Goal: Entertainment & Leisure: Consume media (video, audio)

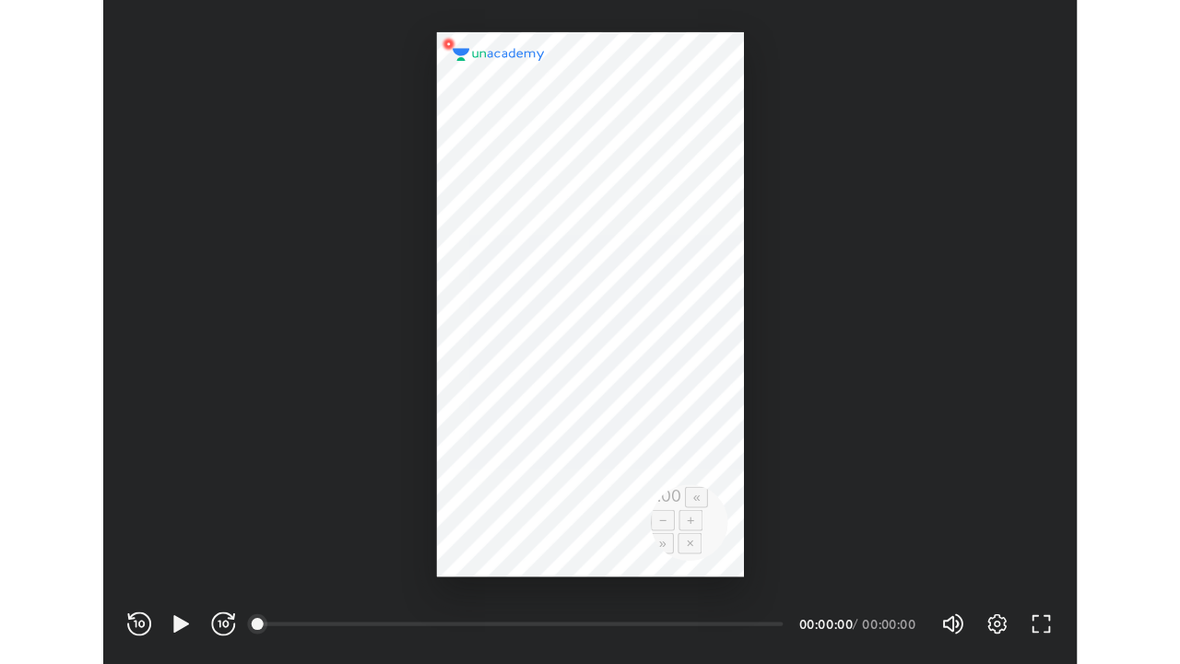
scroll to position [611, 896]
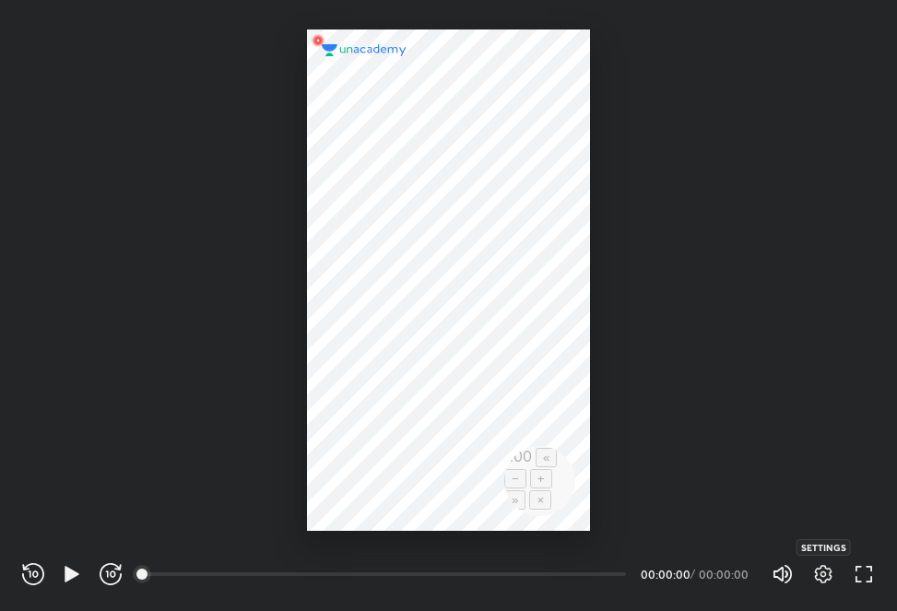
click at [821, 576] on icon "button" at bounding box center [824, 575] width 6 height 6
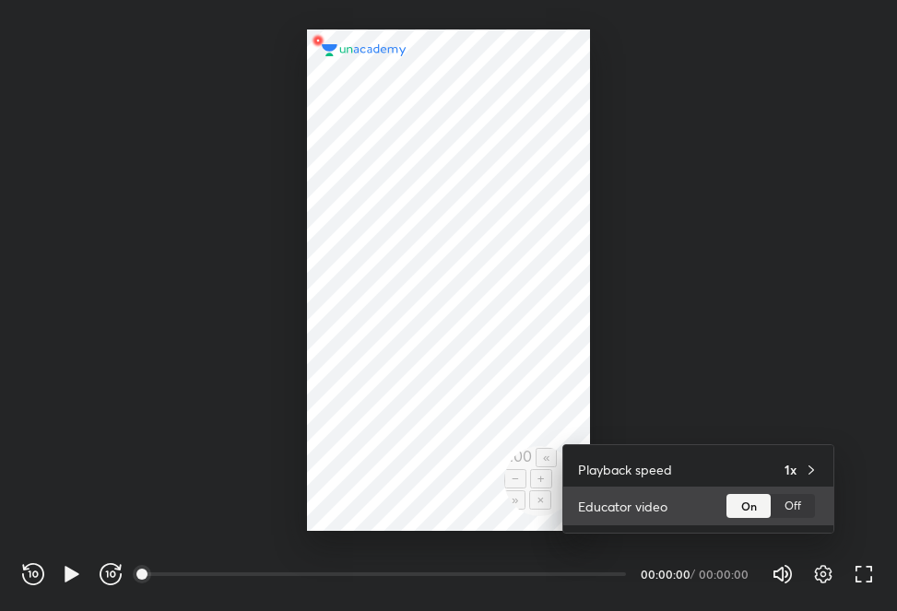
click at [785, 506] on div "Off" at bounding box center [793, 506] width 44 height 24
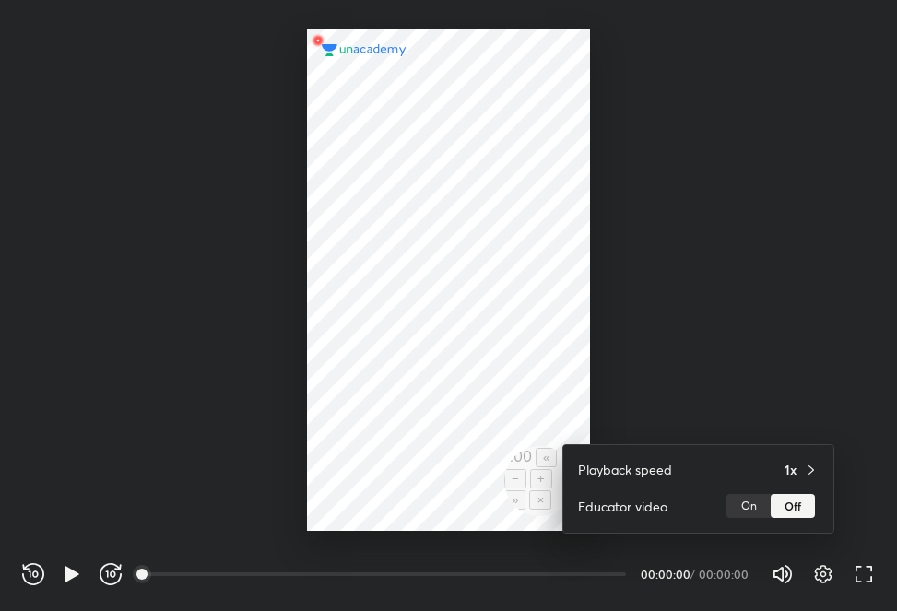
click at [752, 394] on div at bounding box center [448, 305] width 897 height 611
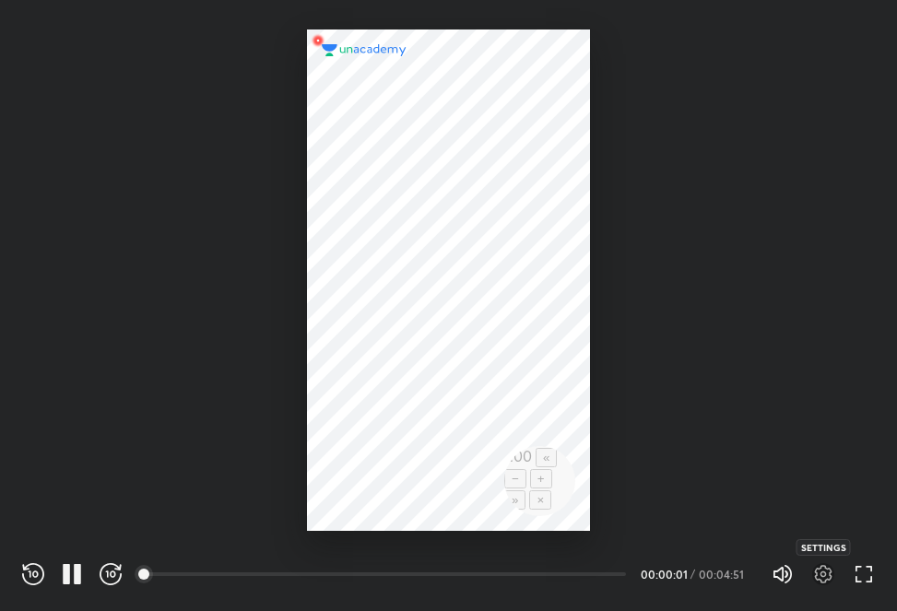
click at [826, 579] on icon "button" at bounding box center [824, 574] width 18 height 18
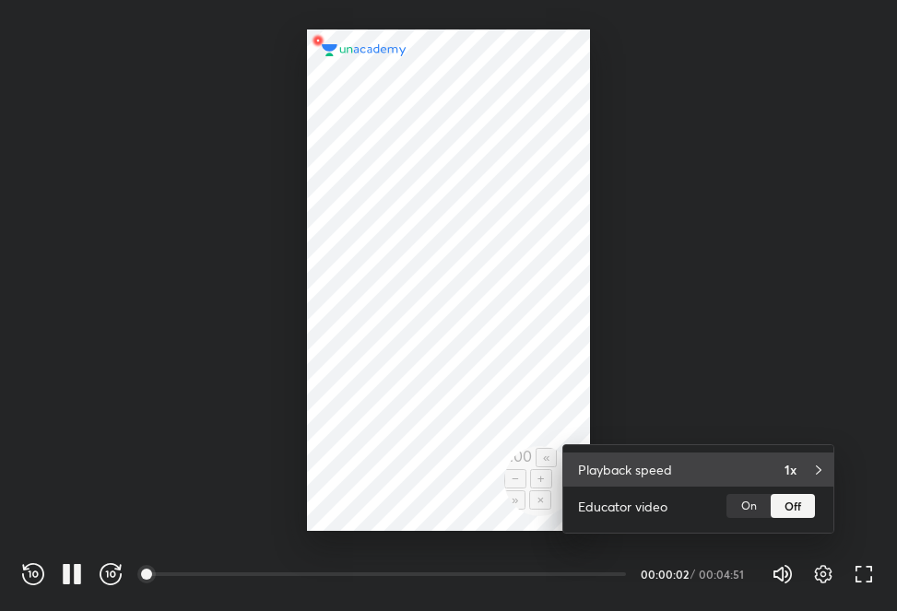
click at [803, 474] on div "1x" at bounding box center [802, 469] width 34 height 19
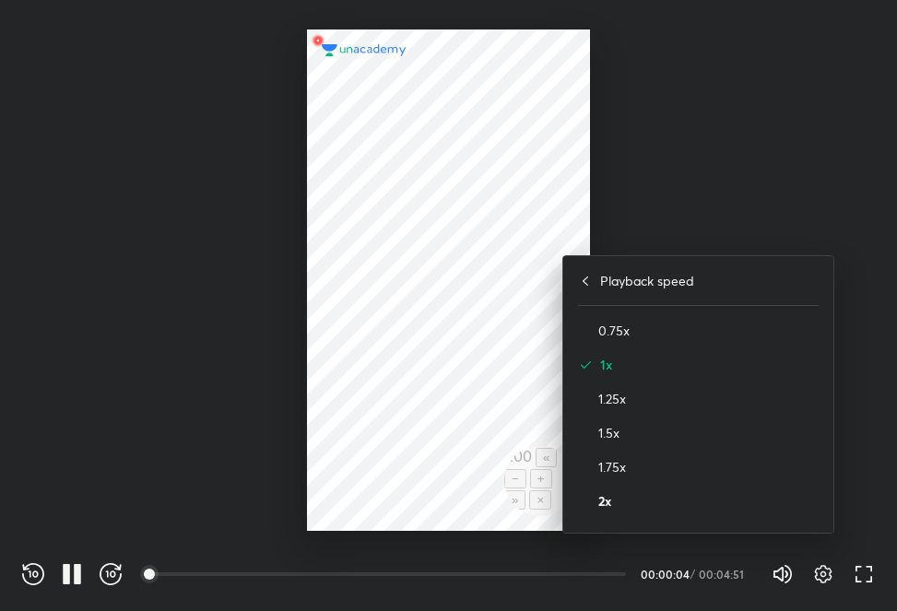
click at [600, 499] on h4 "2x" at bounding box center [708, 500] width 220 height 19
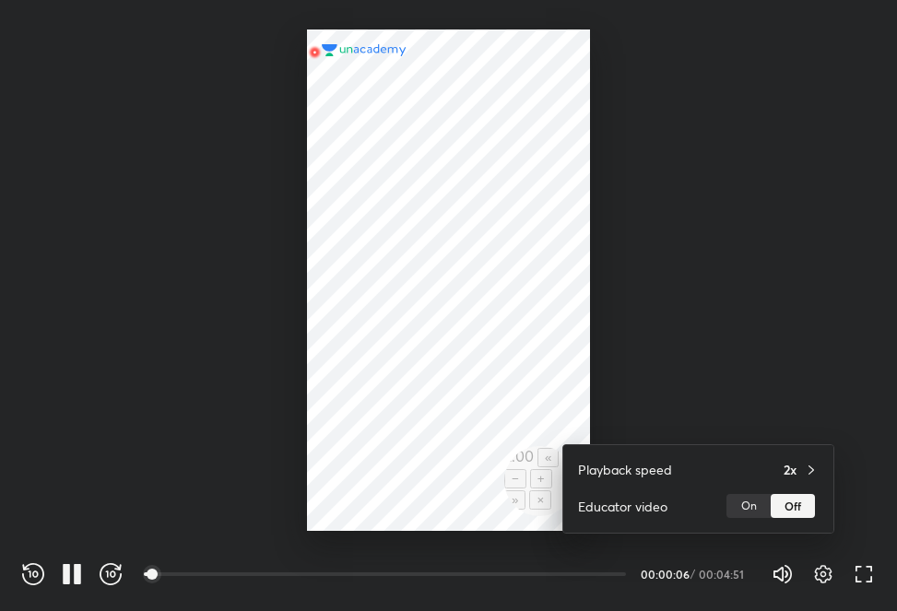
click at [794, 406] on div at bounding box center [448, 305] width 897 height 611
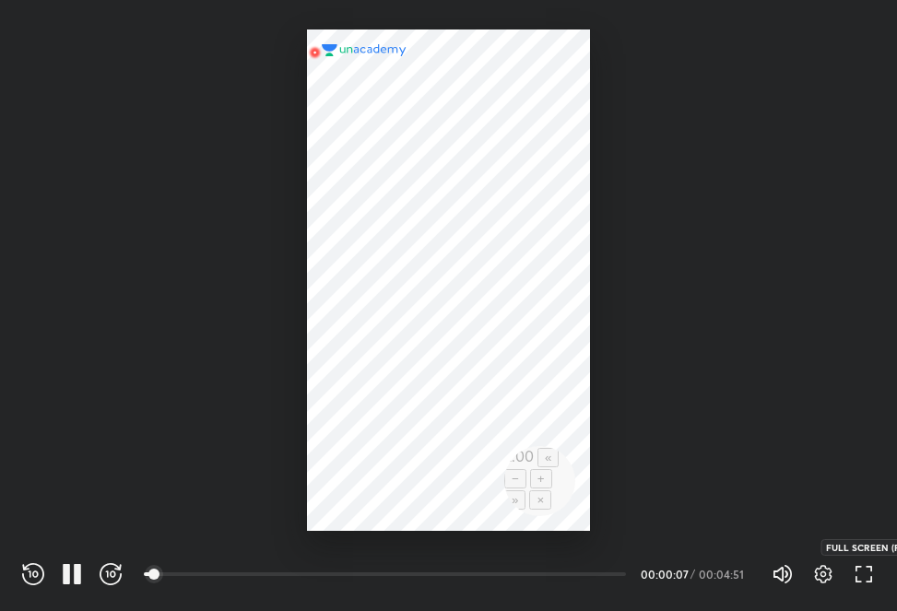
click at [857, 582] on icon "button" at bounding box center [859, 579] width 6 height 6
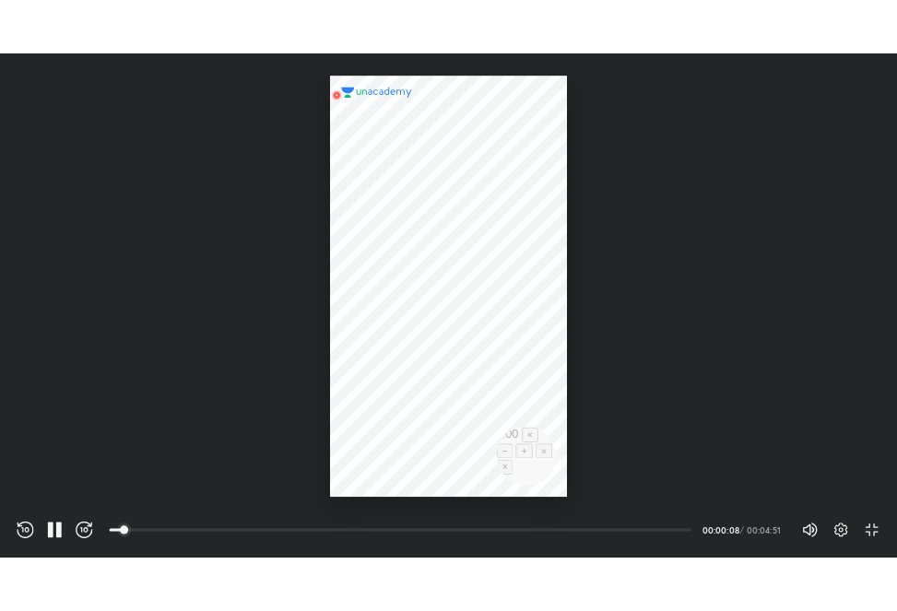
scroll to position [664, 1180]
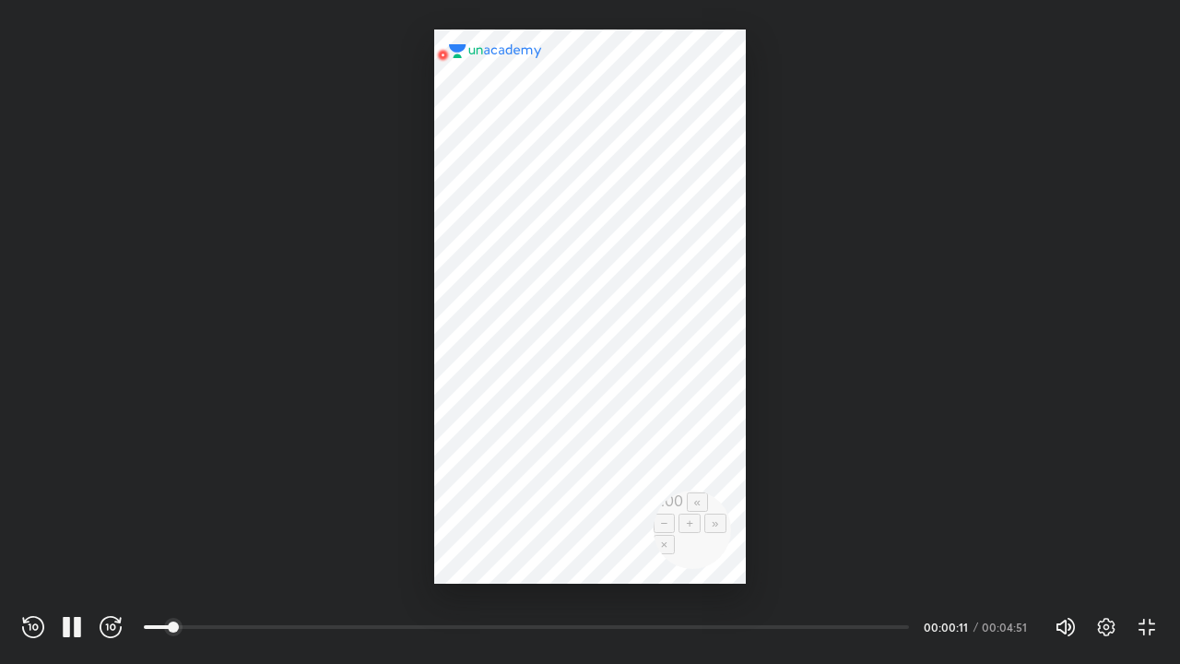
click at [674, 514] on div at bounding box center [590, 307] width 312 height 554
drag, startPoint x: 674, startPoint y: 514, endPoint x: 720, endPoint y: 490, distance: 52.4
click at [720, 490] on div at bounding box center [590, 307] width 312 height 554
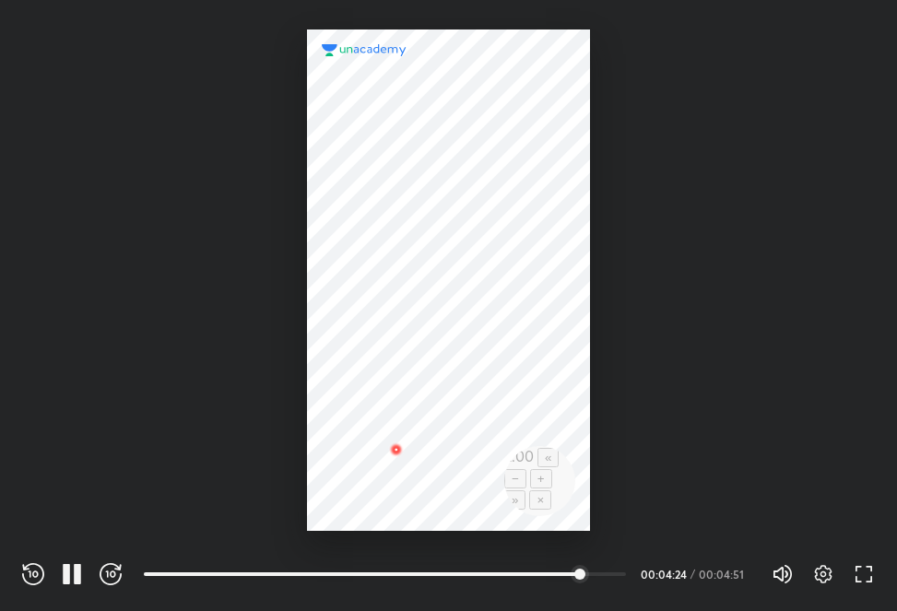
scroll to position [611, 896]
